Goal: Information Seeking & Learning: Learn about a topic

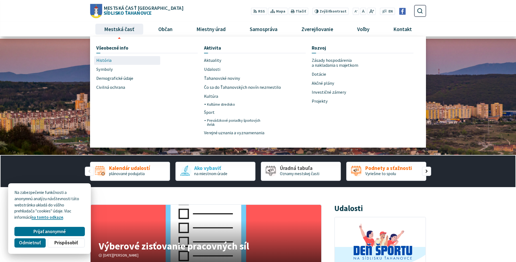
click at [110, 59] on span "História" at bounding box center [103, 60] width 15 height 9
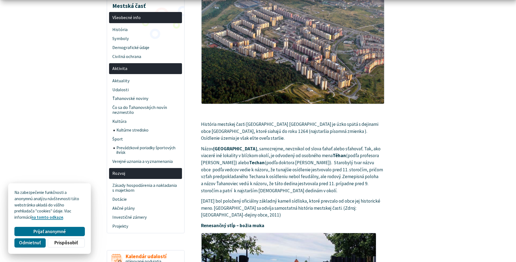
scroll to position [109, 0]
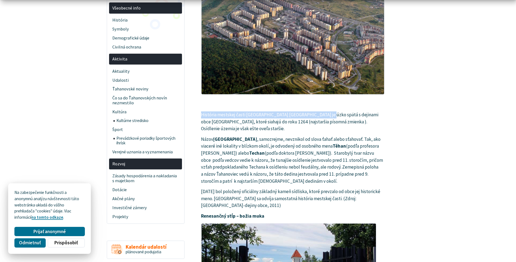
drag, startPoint x: 201, startPoint y: 113, endPoint x: 327, endPoint y: 111, distance: 125.4
drag, startPoint x: 327, startPoint y: 111, endPoint x: 322, endPoint y: 112, distance: 5.4
click at [322, 112] on p "História mestskej časti [GEOGRAPHIC_DATA] [GEOGRAPHIC_DATA] je úzko spätá s dej…" at bounding box center [293, 121] width 184 height 21
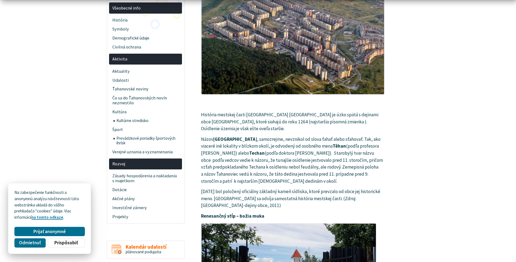
drag, startPoint x: 201, startPoint y: 115, endPoint x: 205, endPoint y: 112, distance: 4.5
click at [205, 112] on p "História mestskej časti [GEOGRAPHIC_DATA] [GEOGRAPHIC_DATA] je úzko spätá s dej…" at bounding box center [293, 121] width 184 height 21
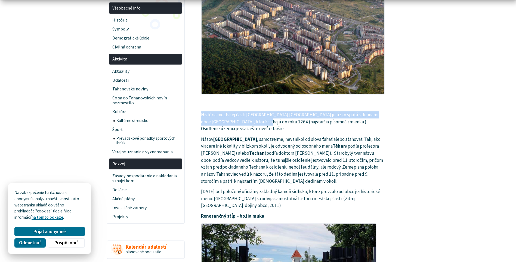
drag, startPoint x: 201, startPoint y: 113, endPoint x: 253, endPoint y: 123, distance: 52.6
click at [253, 123] on p "História mestskej časti [GEOGRAPHIC_DATA] [GEOGRAPHIC_DATA] je úzko spätá s dej…" at bounding box center [293, 121] width 184 height 21
copy p "História mestskej časti [GEOGRAPHIC_DATA] [GEOGRAPHIC_DATA] je úzko spätá s dej…"
